Goal: Check status: Check status

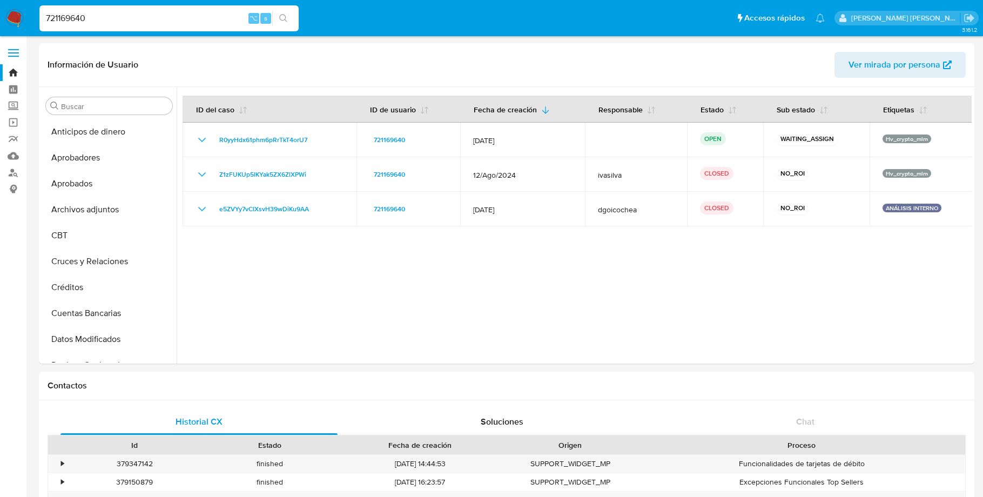
select select "10"
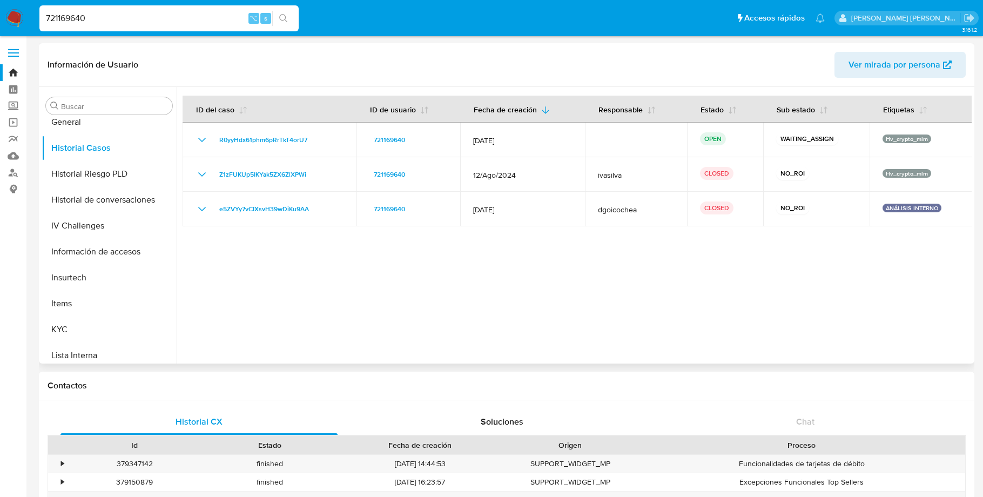
scroll to position [374, 0]
click at [66, 325] on button "KYC" at bounding box center [105, 328] width 126 height 26
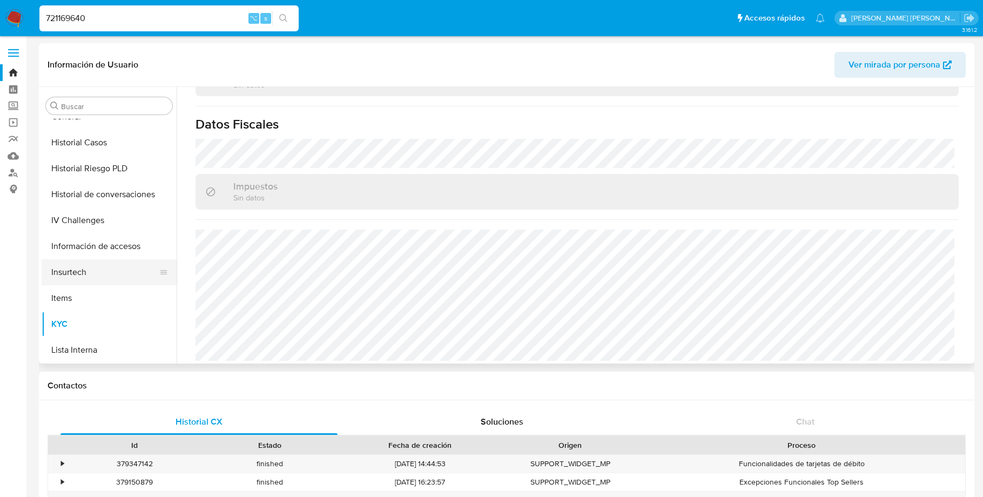
scroll to position [386, 0]
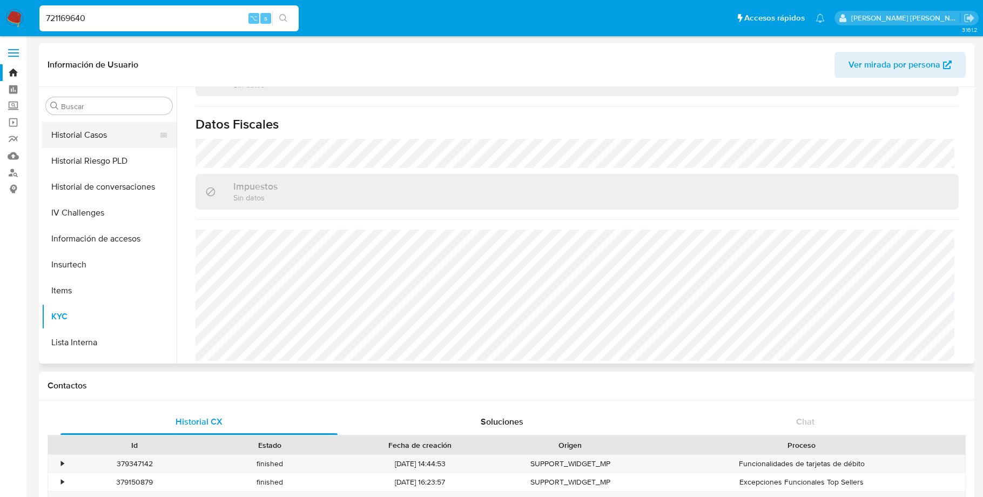
click at [91, 138] on button "Historial Casos" at bounding box center [105, 135] width 126 height 26
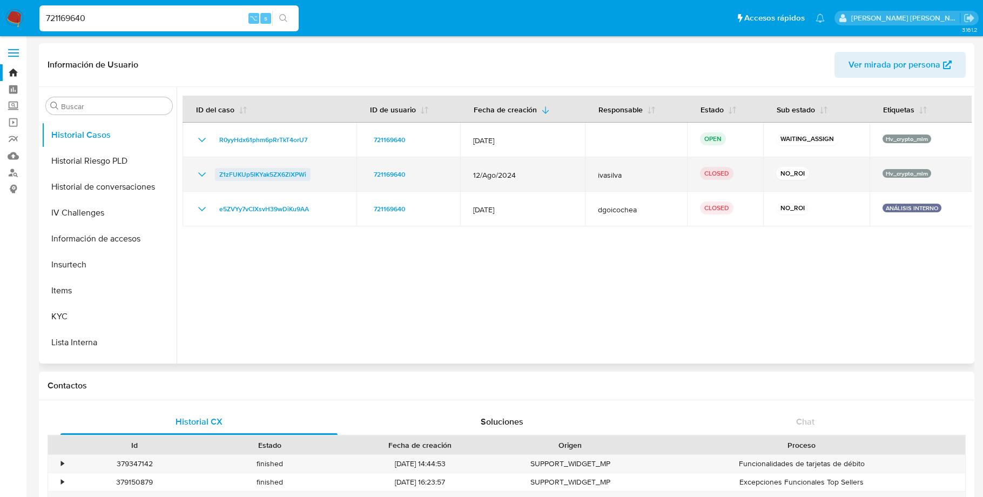
click at [278, 172] on span "Z1zFUKUp5IKYak5ZX6ZlXPWi" at bounding box center [262, 174] width 87 height 13
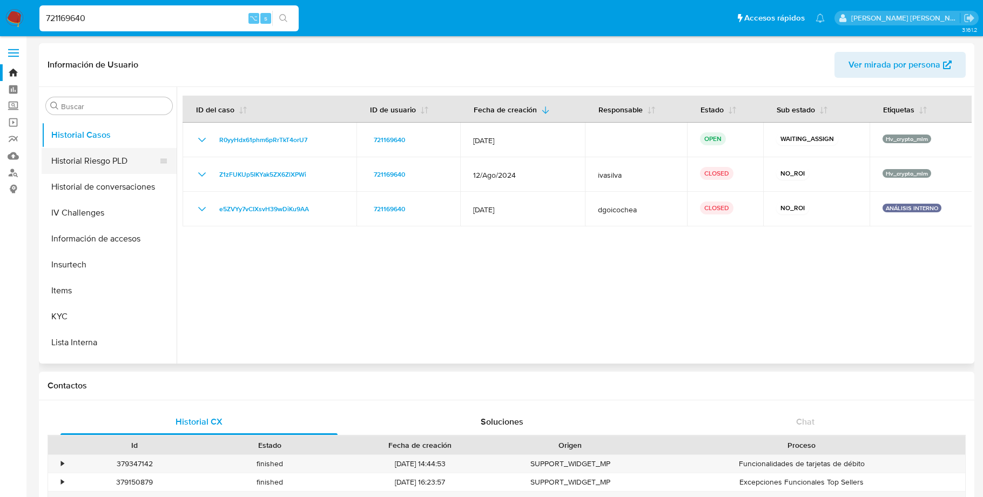
click at [112, 160] on button "Historial Riesgo PLD" at bounding box center [105, 161] width 126 height 26
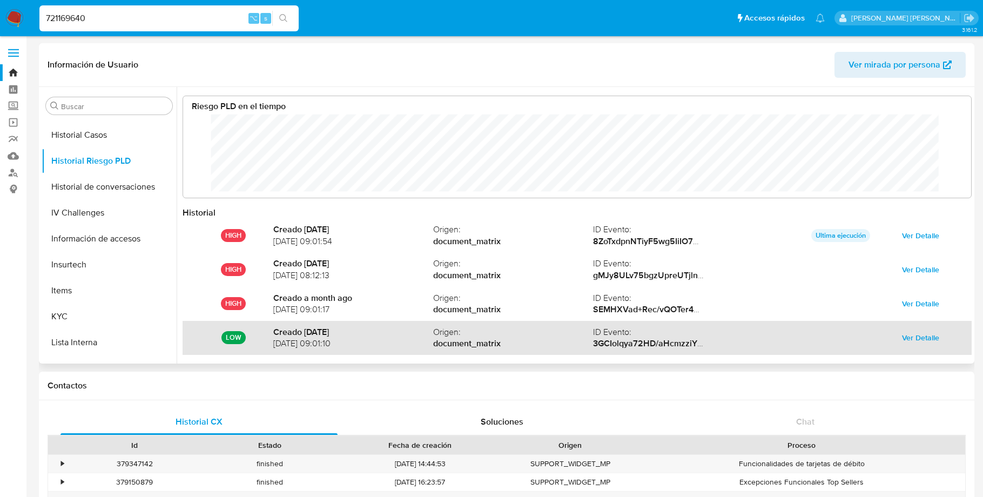
scroll to position [57, 0]
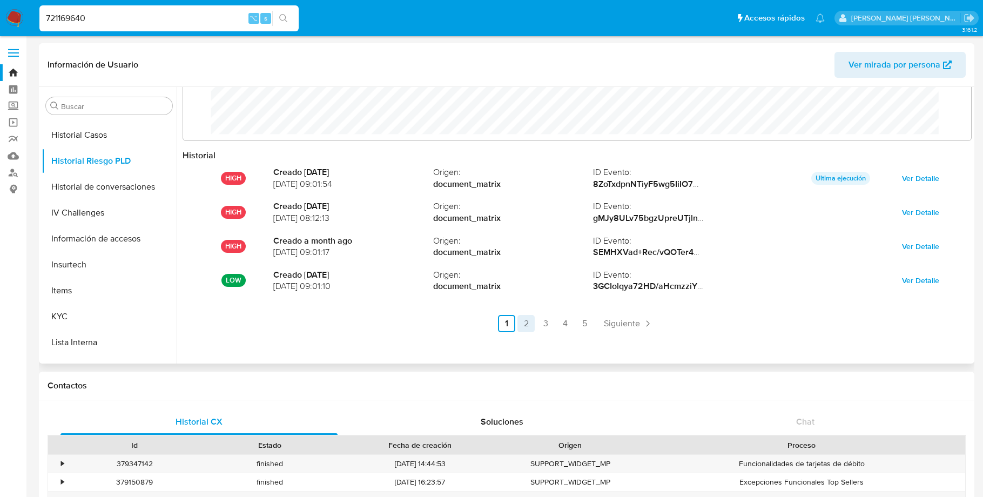
click at [528, 324] on link "2" at bounding box center [525, 323] width 17 height 17
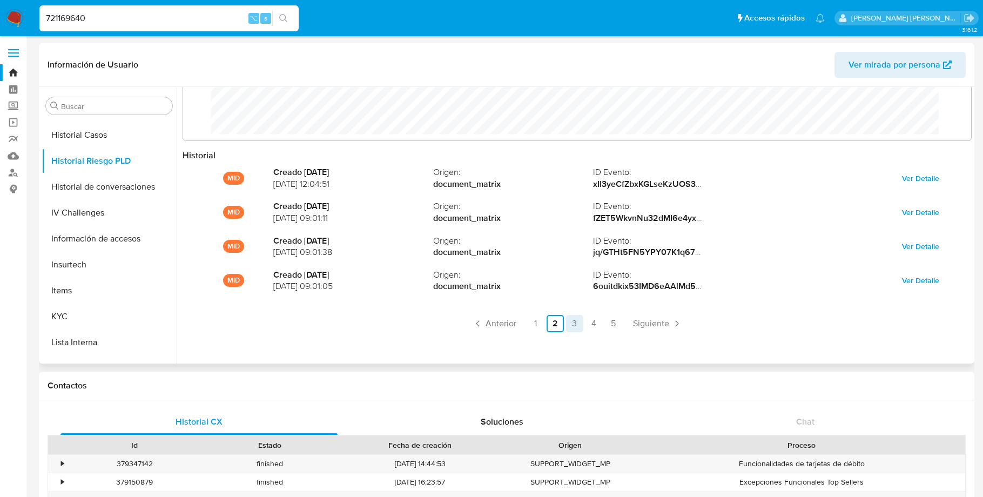
click at [575, 325] on link "3" at bounding box center [574, 323] width 17 height 17
click at [597, 324] on link "4" at bounding box center [593, 323] width 17 height 17
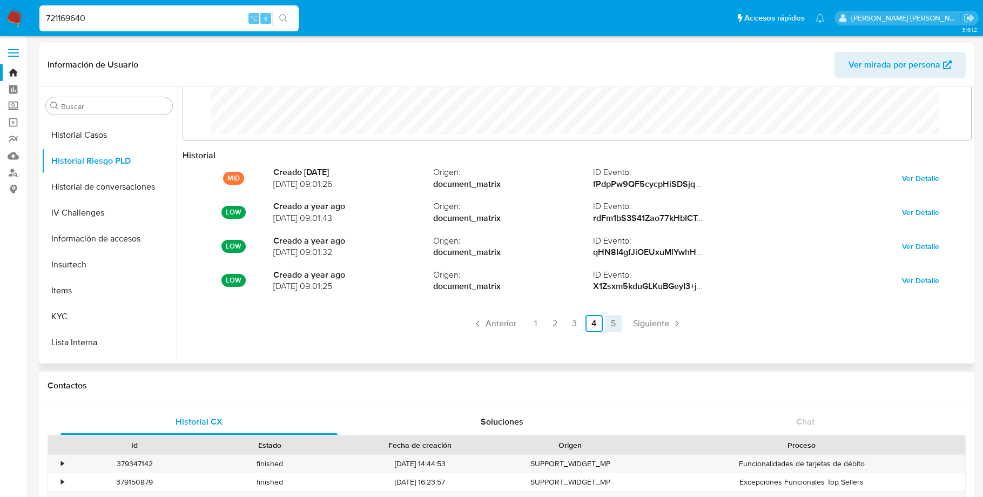
click at [613, 325] on link "5" at bounding box center [613, 323] width 17 height 17
click at [565, 322] on link "1" at bounding box center [566, 323] width 17 height 17
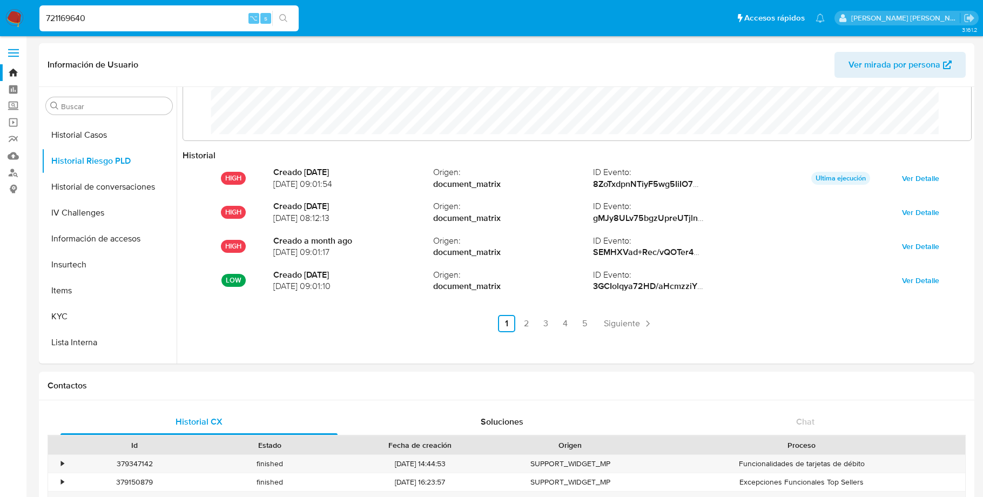
click at [117, 19] on input "721169640" at bounding box center [168, 18] width 259 height 14
drag, startPoint x: 117, startPoint y: 19, endPoint x: 38, endPoint y: 18, distance: 78.8
click at [38, 18] on li "721169640 ⌥ s" at bounding box center [169, 17] width 265 height 27
drag, startPoint x: 96, startPoint y: 21, endPoint x: 22, endPoint y: 21, distance: 74.0
click at [22, 21] on nav "721169640 ⌥ s Accesos rápidos Presiona las siguientes teclas para acceder a alg…" at bounding box center [491, 18] width 983 height 36
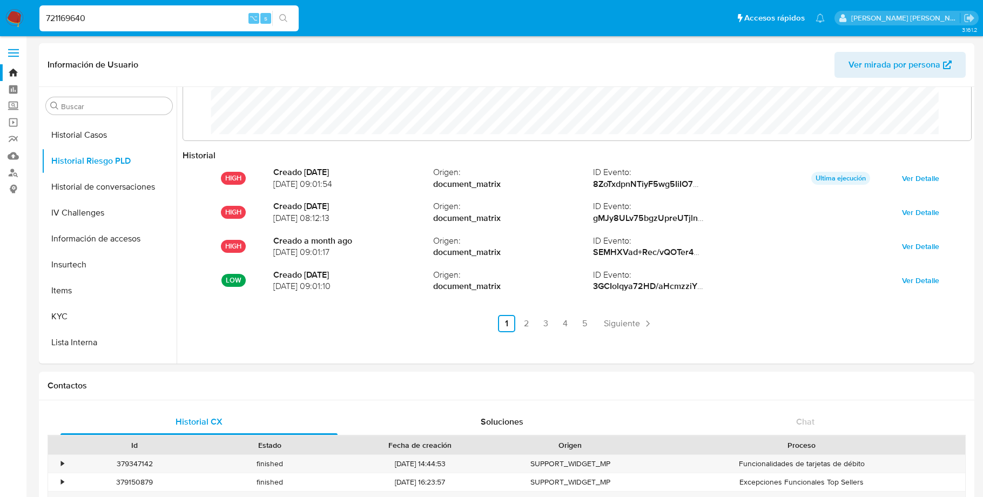
click at [107, 16] on input "721169640" at bounding box center [168, 18] width 259 height 14
type input "7"
paste input "1795180663"
type input "1795180663"
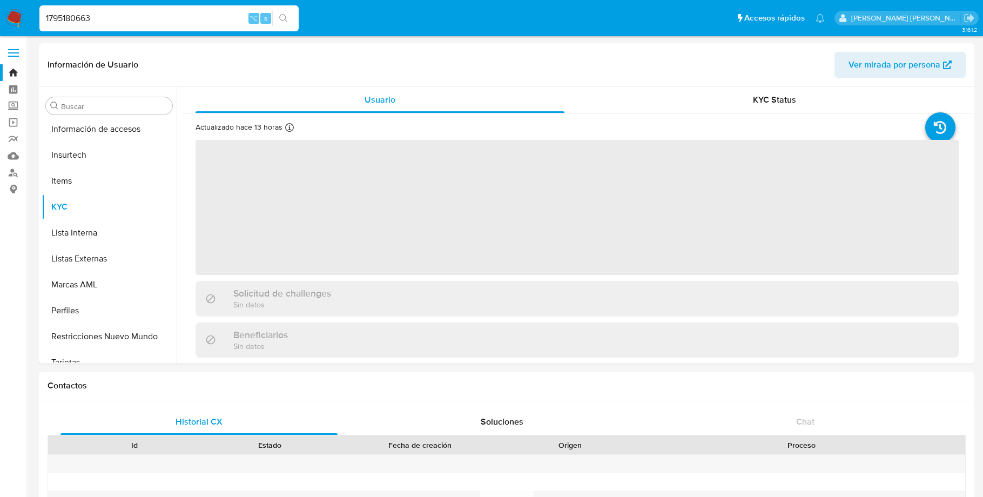
scroll to position [508, 0]
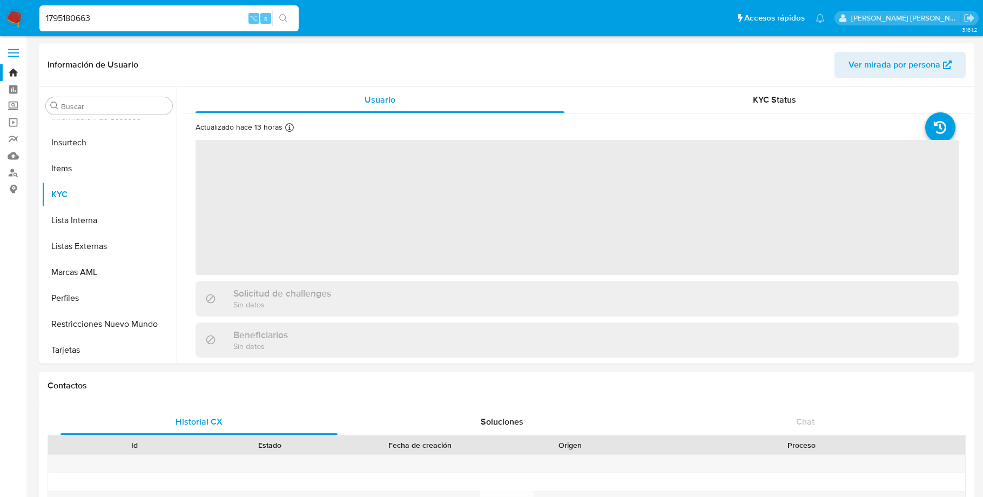
select select "10"
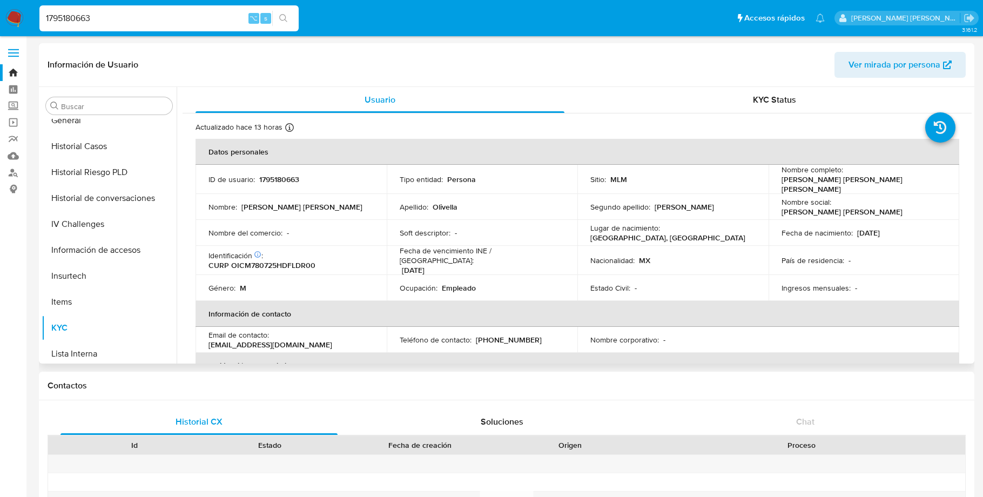
scroll to position [371, 0]
click at [84, 155] on button "Historial Casos" at bounding box center [105, 149] width 126 height 26
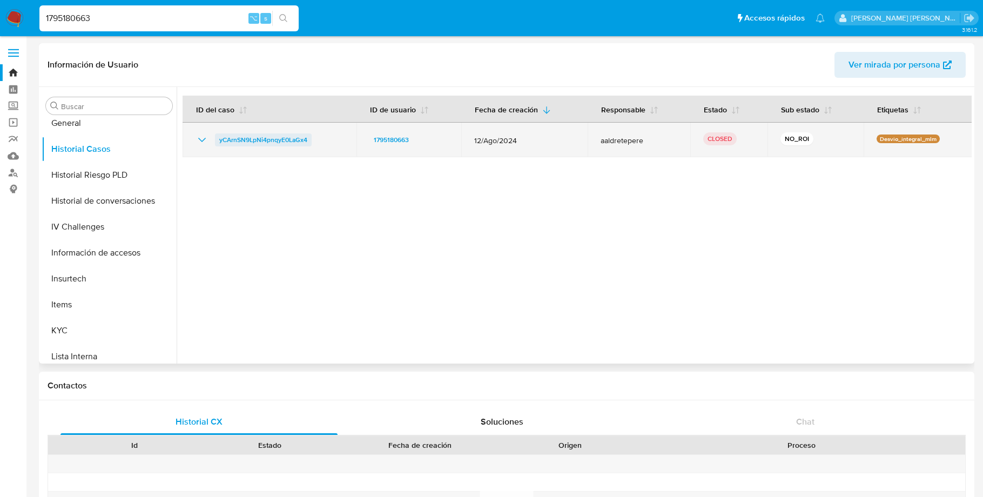
click at [281, 141] on span "yCArnSN9LpNi4pnqyE0LaGx4" at bounding box center [263, 139] width 88 height 13
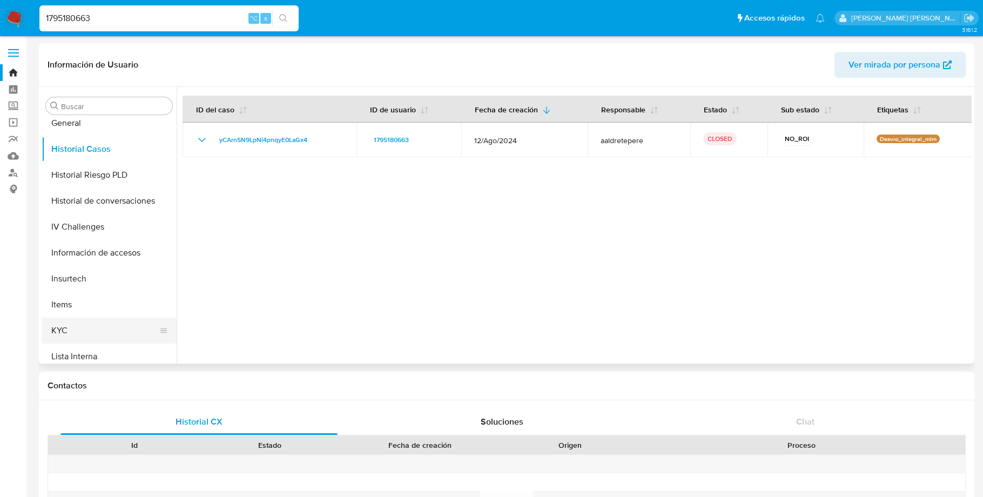
click at [63, 328] on button "KYC" at bounding box center [105, 330] width 126 height 26
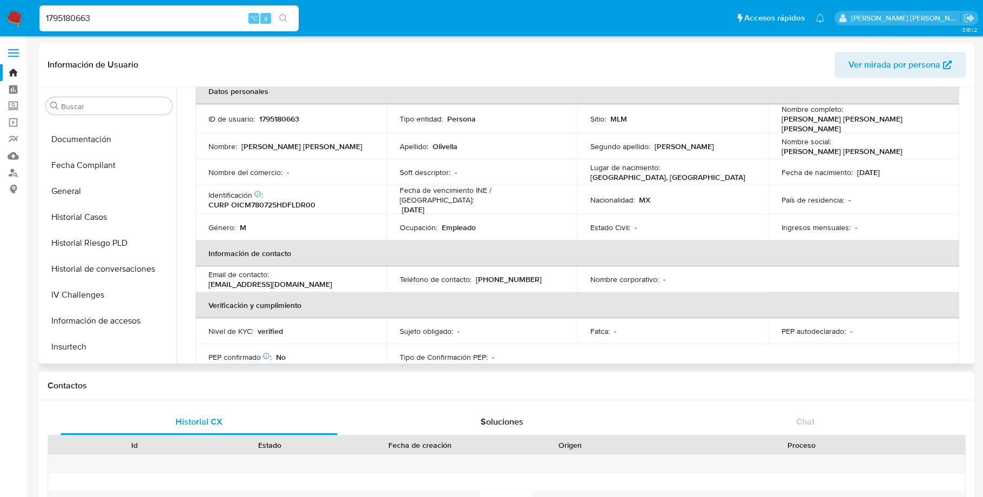
scroll to position [303, 0]
click at [69, 190] on button "General" at bounding box center [105, 192] width 126 height 26
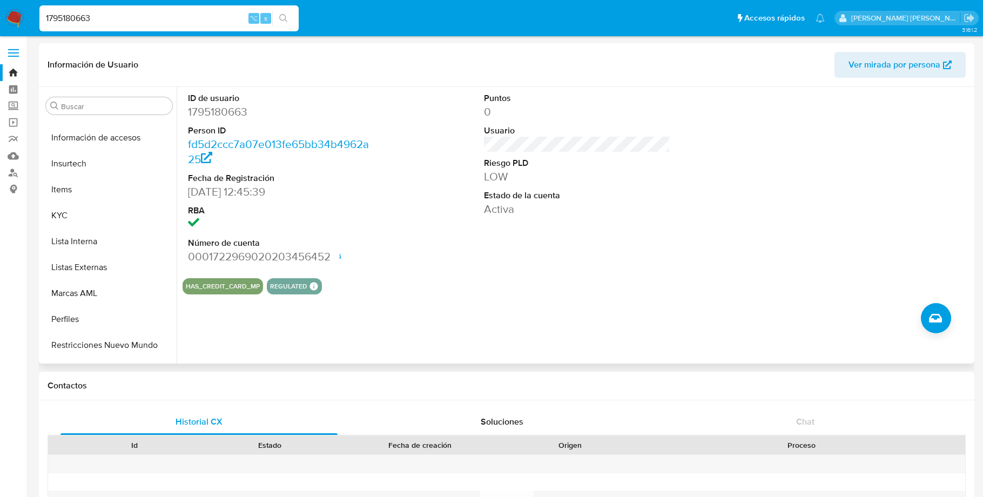
scroll to position [506, 0]
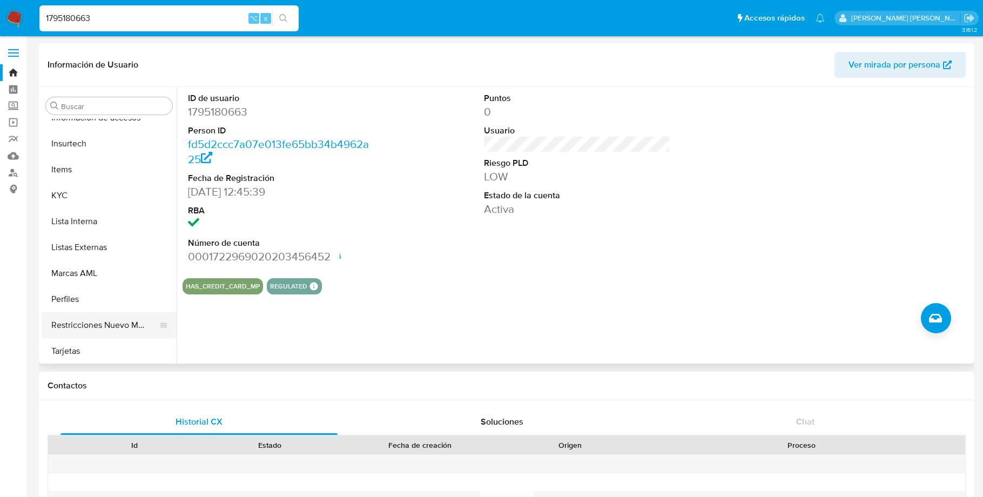
click at [106, 326] on button "Restricciones Nuevo Mundo" at bounding box center [105, 325] width 126 height 26
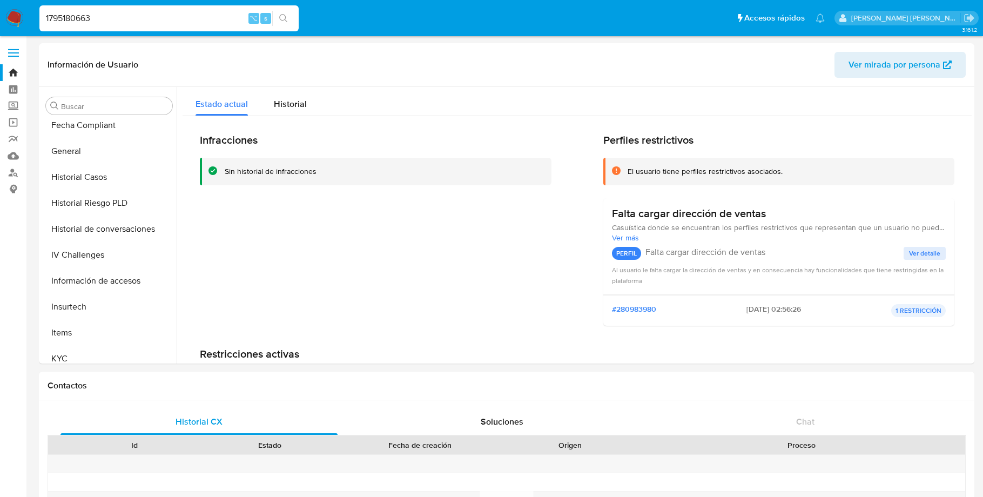
scroll to position [337, 0]
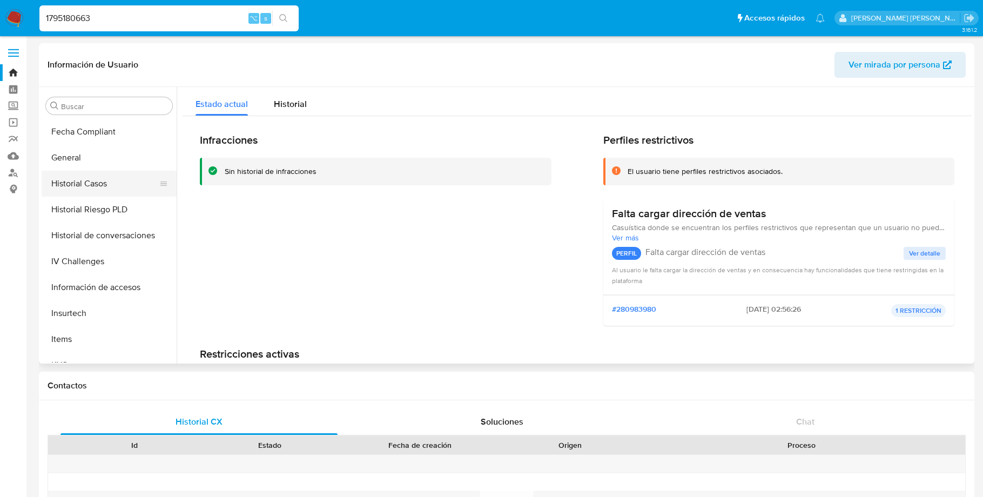
click at [82, 183] on button "Historial Casos" at bounding box center [105, 184] width 126 height 26
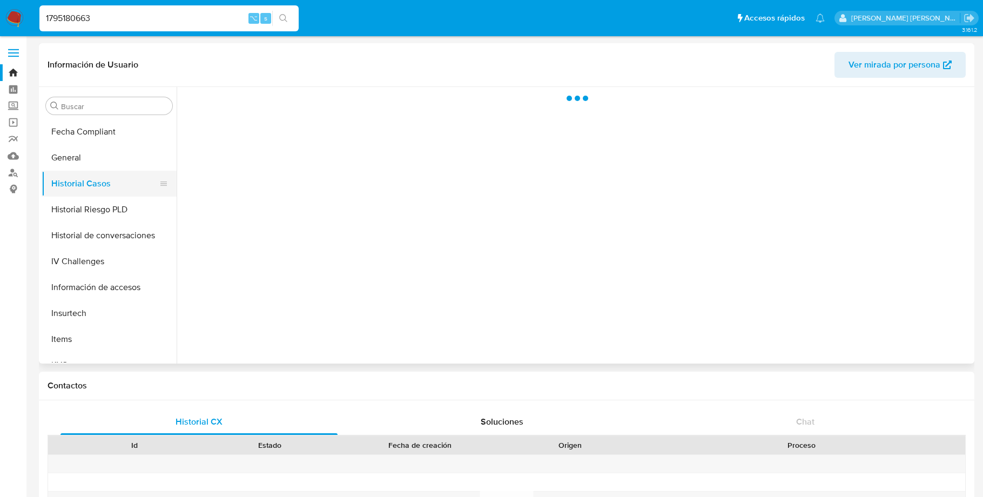
click at [82, 183] on button "Historial Casos" at bounding box center [105, 184] width 126 height 26
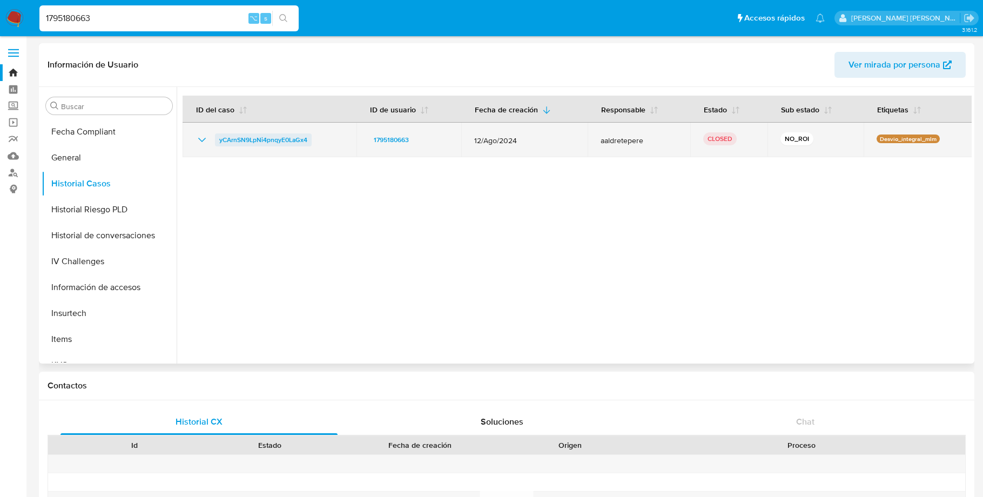
click at [274, 145] on span "yCArnSN9LpNi4pnqyE0LaGx4" at bounding box center [263, 139] width 88 height 13
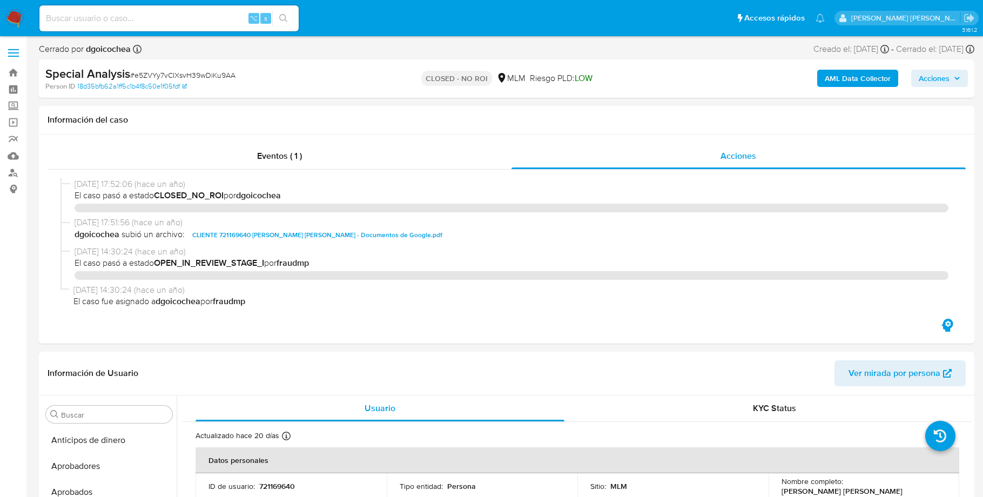
select select "10"
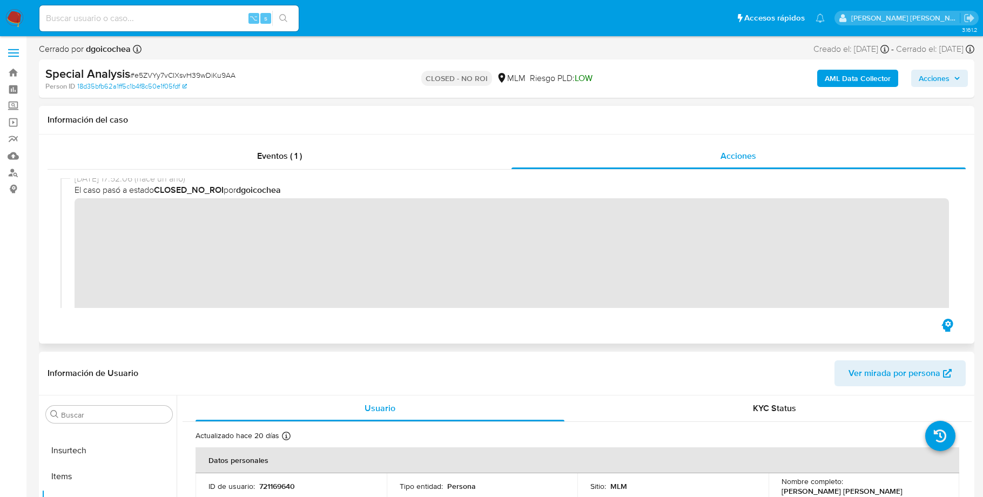
scroll to position [8, 0]
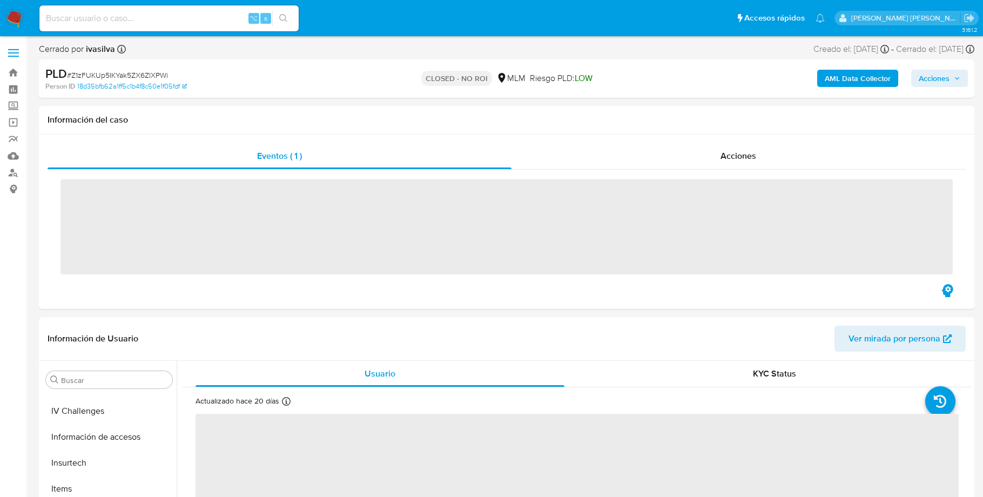
scroll to position [508, 0]
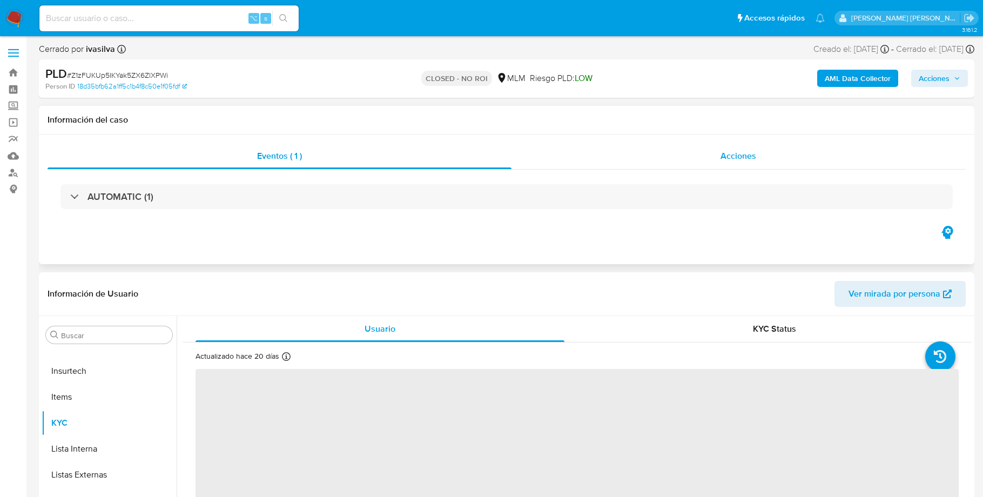
select select "10"
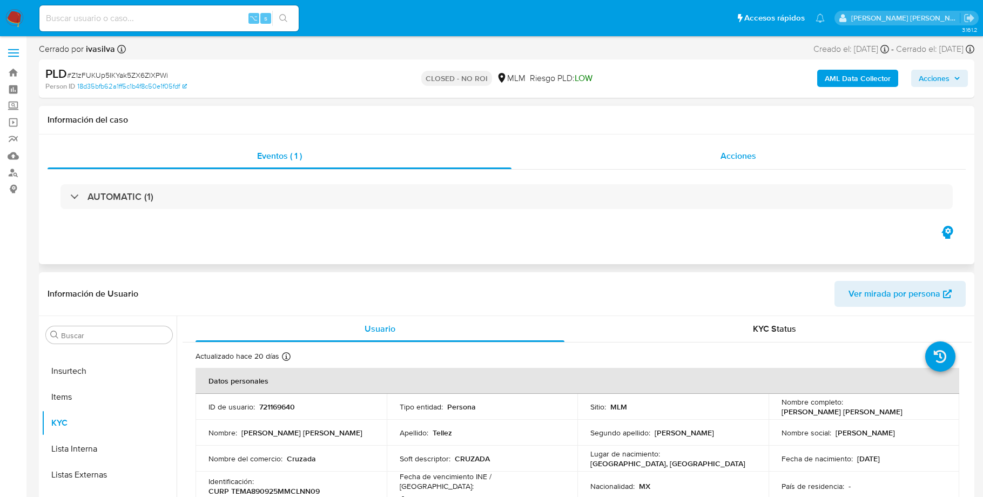
click at [695, 156] on div "Acciones" at bounding box center [738, 156] width 455 height 26
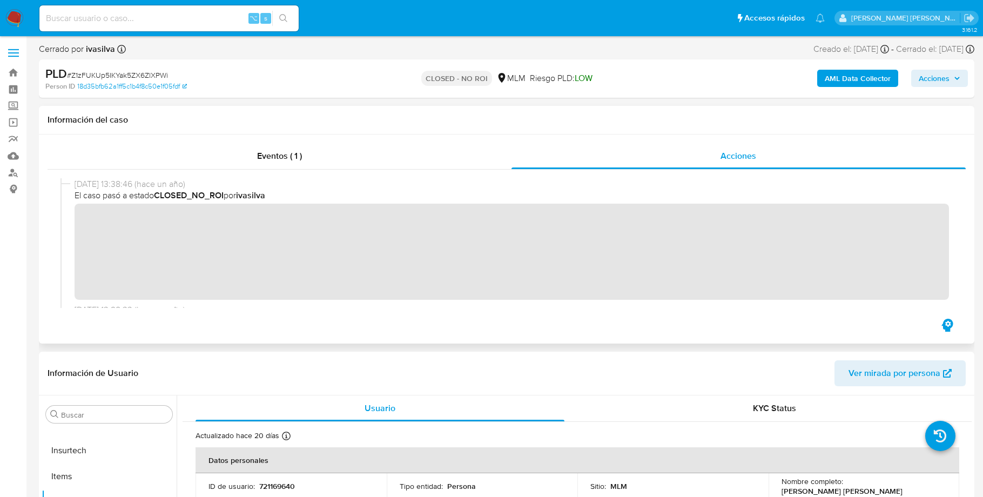
scroll to position [109, 0]
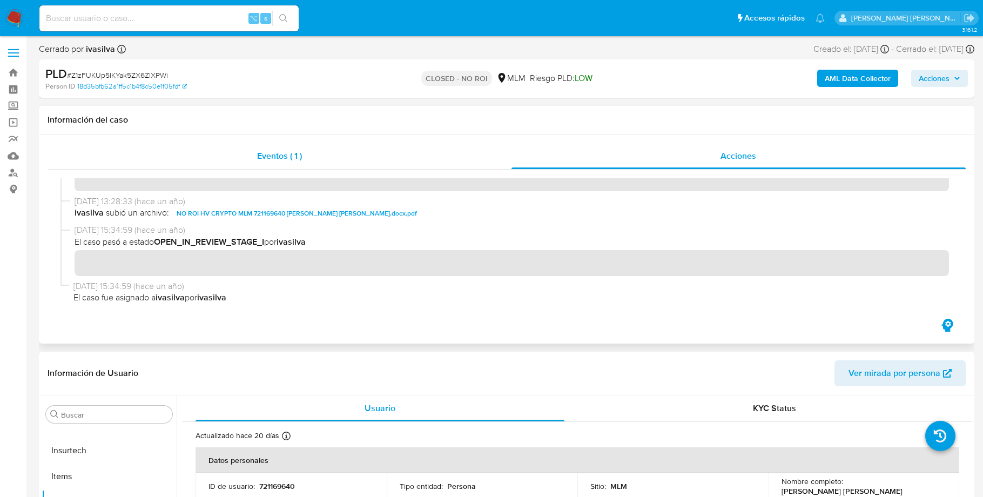
click at [292, 152] on span "Eventos ( 1 )" at bounding box center [279, 156] width 45 height 12
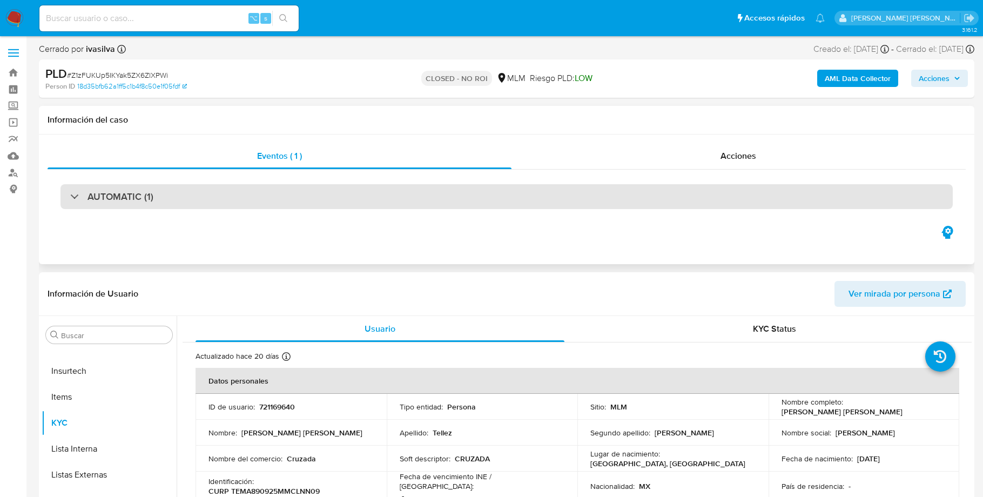
click at [77, 192] on div "AUTOMATIC (1)" at bounding box center [111, 197] width 83 height 12
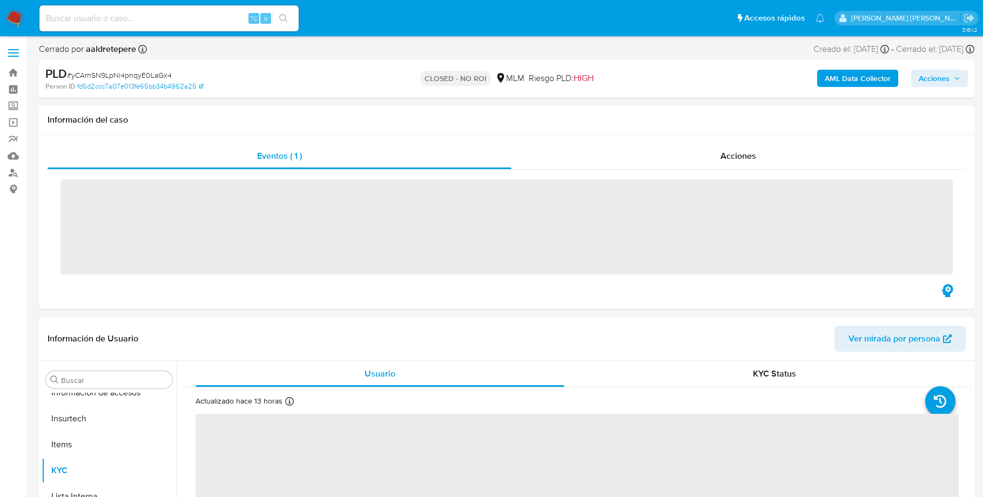
scroll to position [508, 0]
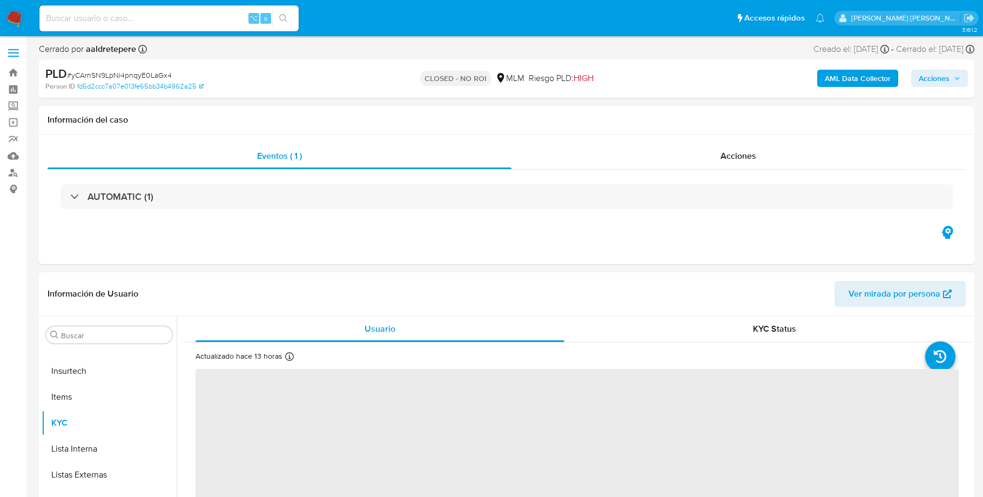
select select "10"
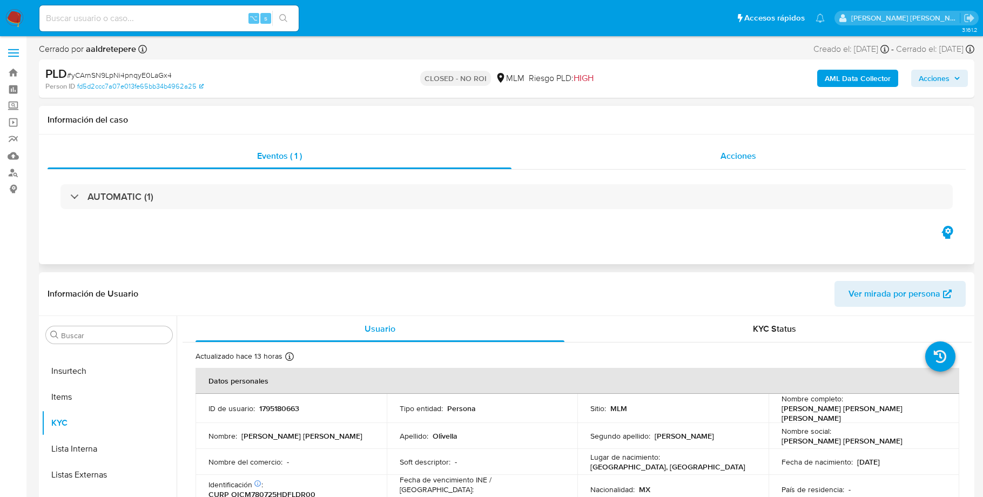
click at [725, 152] on span "Acciones" at bounding box center [738, 156] width 36 height 12
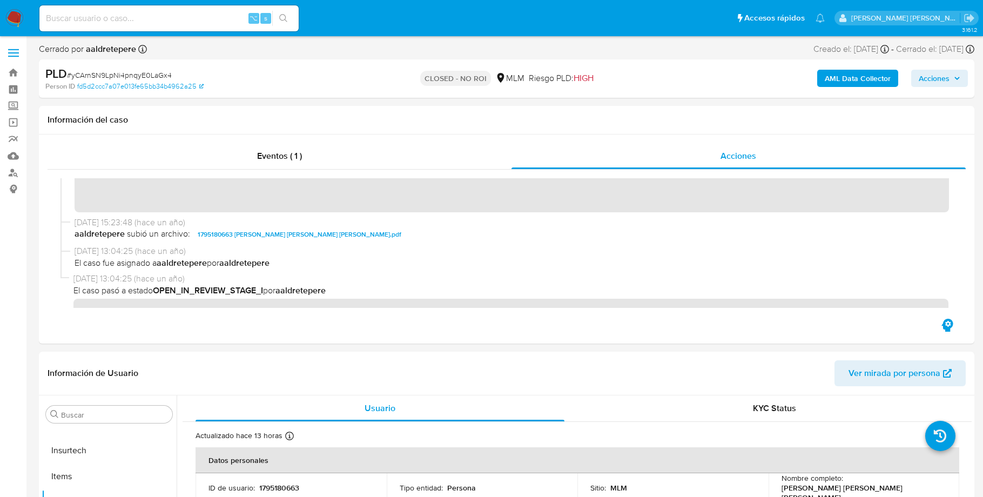
scroll to position [99, 0]
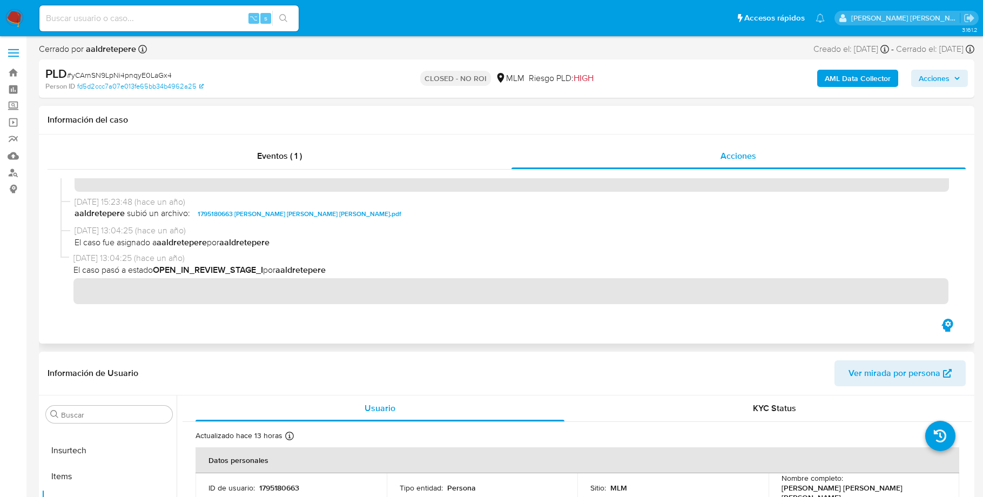
click at [290, 214] on span "1795180663 MARIO ANTONIO OLIVELLA CADENA.pdf" at bounding box center [300, 213] width 204 height 13
click at [314, 232] on span "[DATE] 13:04:25 (hace un año)" at bounding box center [512, 231] width 874 height 12
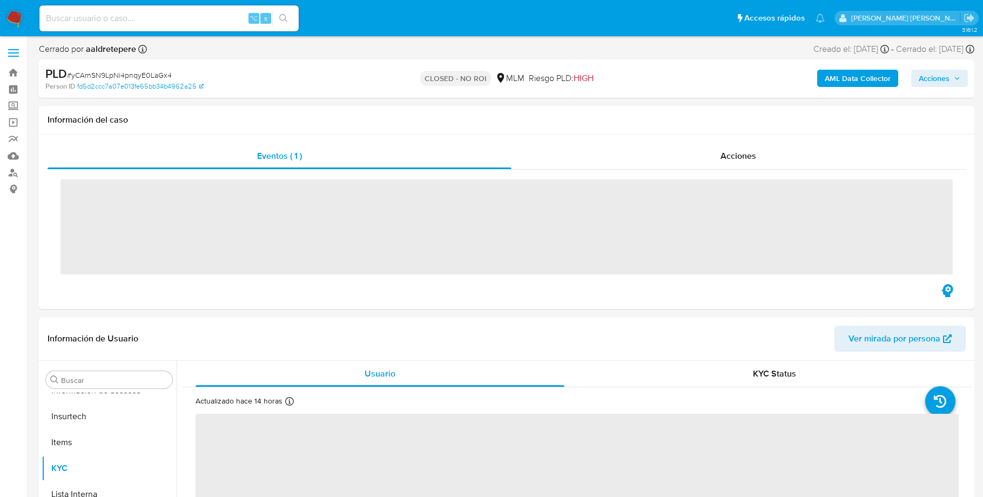
scroll to position [508, 0]
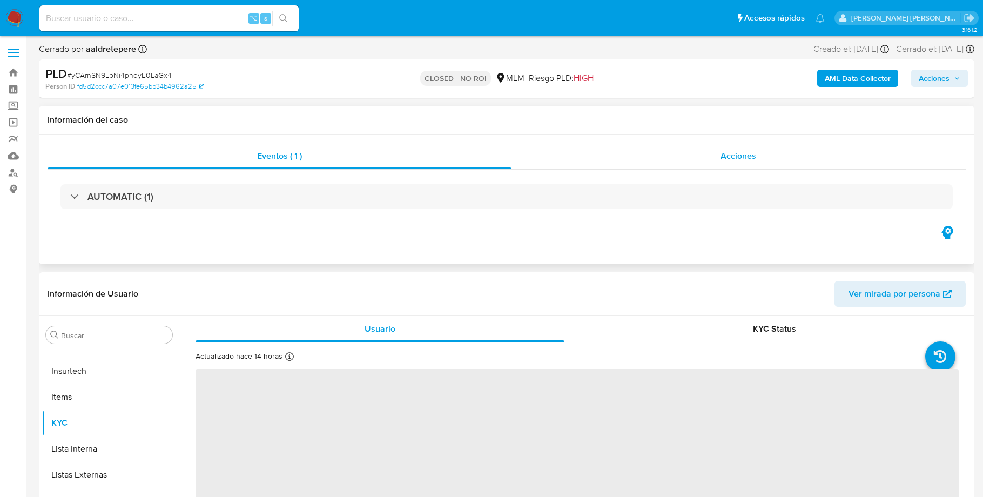
select select "10"
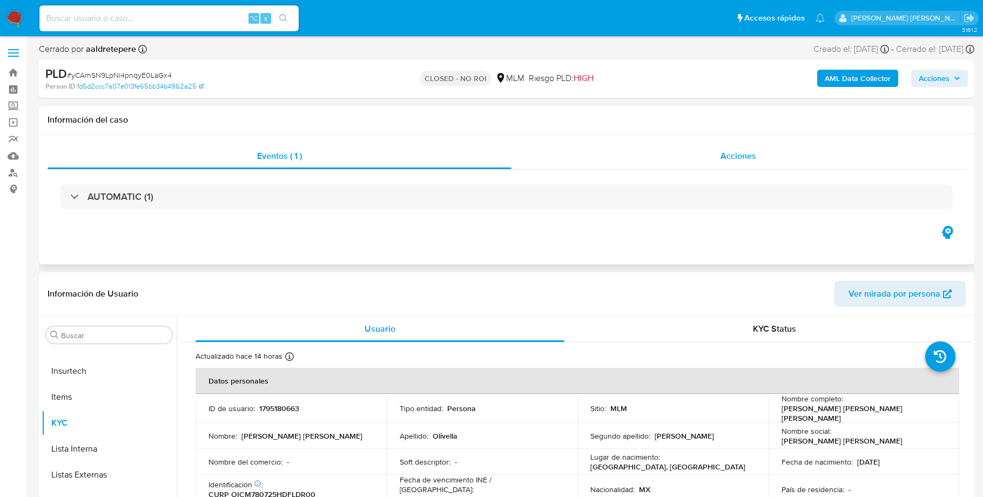
click at [727, 161] on span "Acciones" at bounding box center [738, 156] width 36 height 12
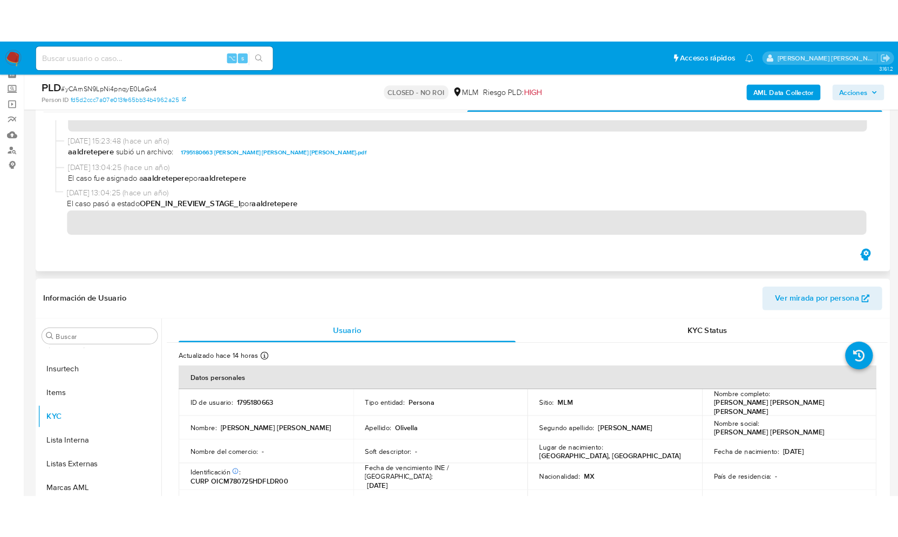
scroll to position [0, 0]
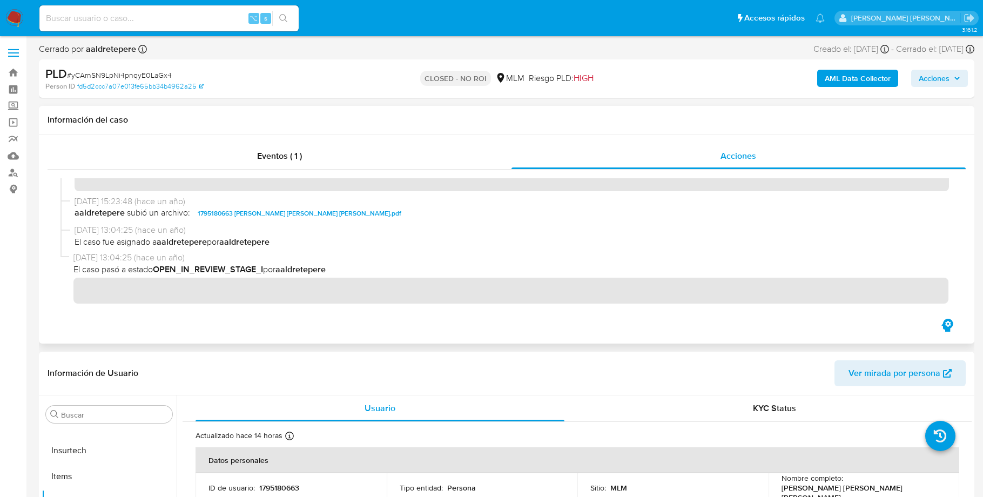
click at [267, 213] on span "1795180663 MARIO ANTONIO OLIVELLA CADENA.pdf" at bounding box center [300, 213] width 204 height 13
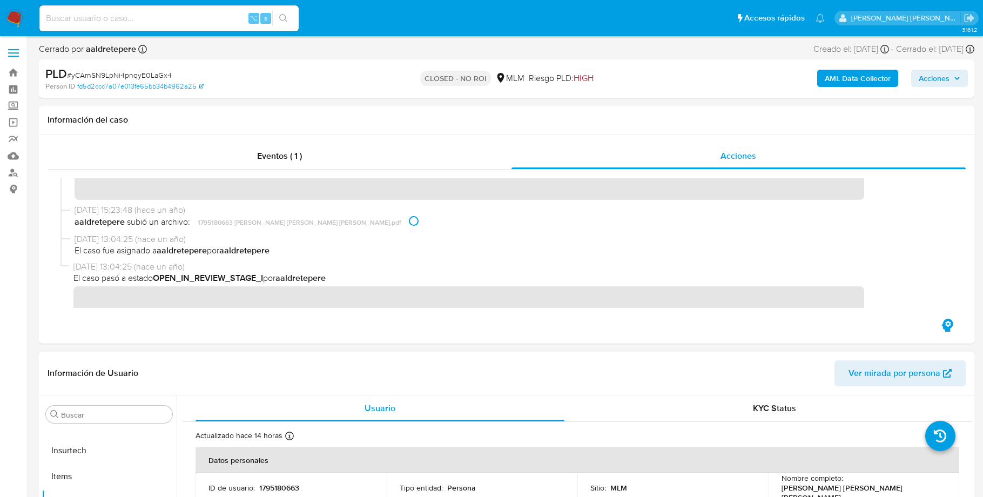
scroll to position [508, 0]
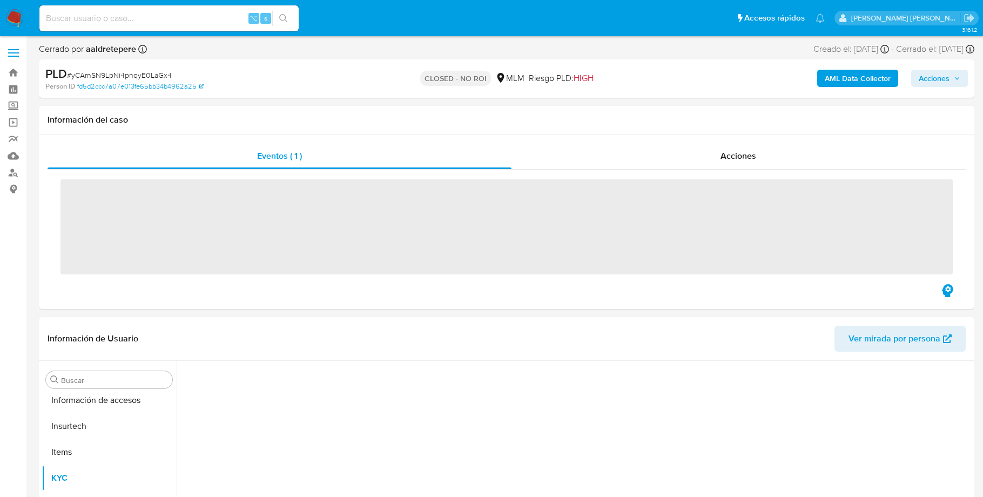
scroll to position [508, 0]
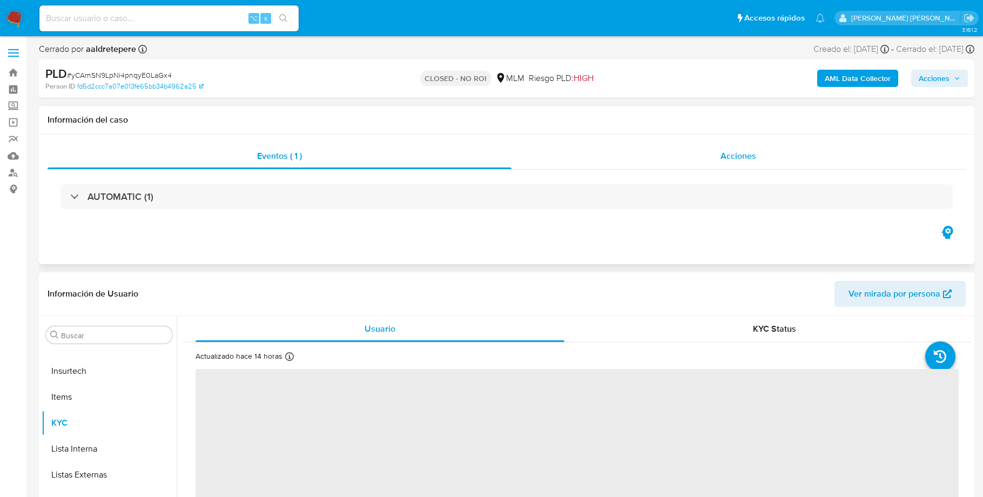
click at [736, 155] on span "Acciones" at bounding box center [738, 156] width 36 height 12
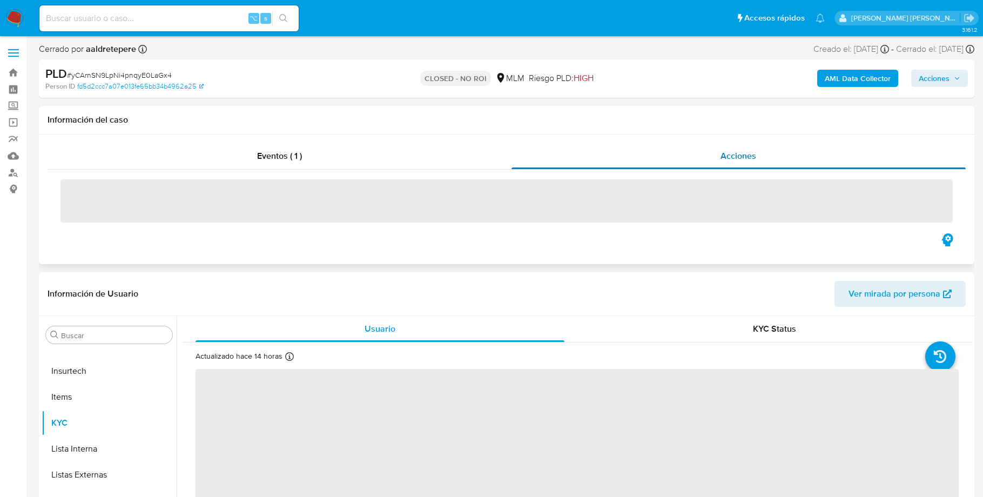
select select "10"
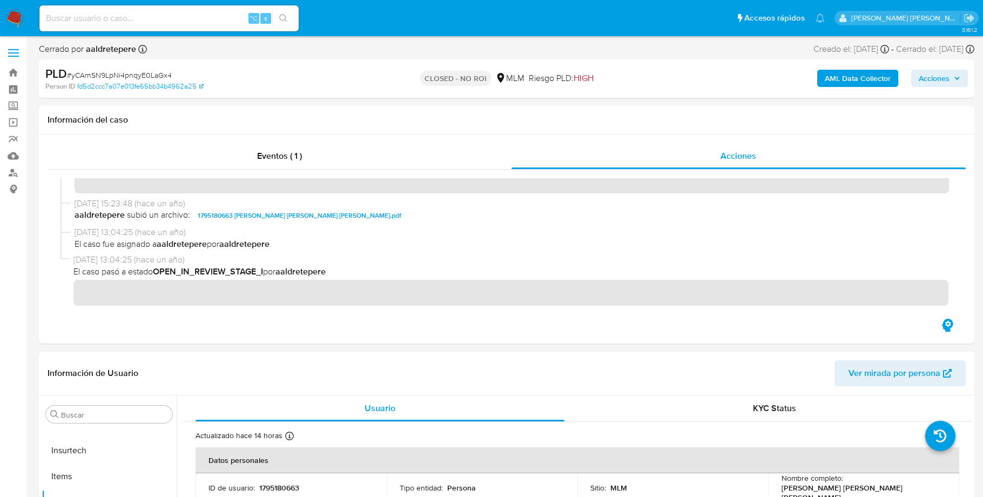
scroll to position [99, 0]
click at [308, 217] on span "1795180663 [PERSON_NAME] [PERSON_NAME] [PERSON_NAME].pdf" at bounding box center [300, 213] width 204 height 13
